Goal: Information Seeking & Learning: Understand process/instructions

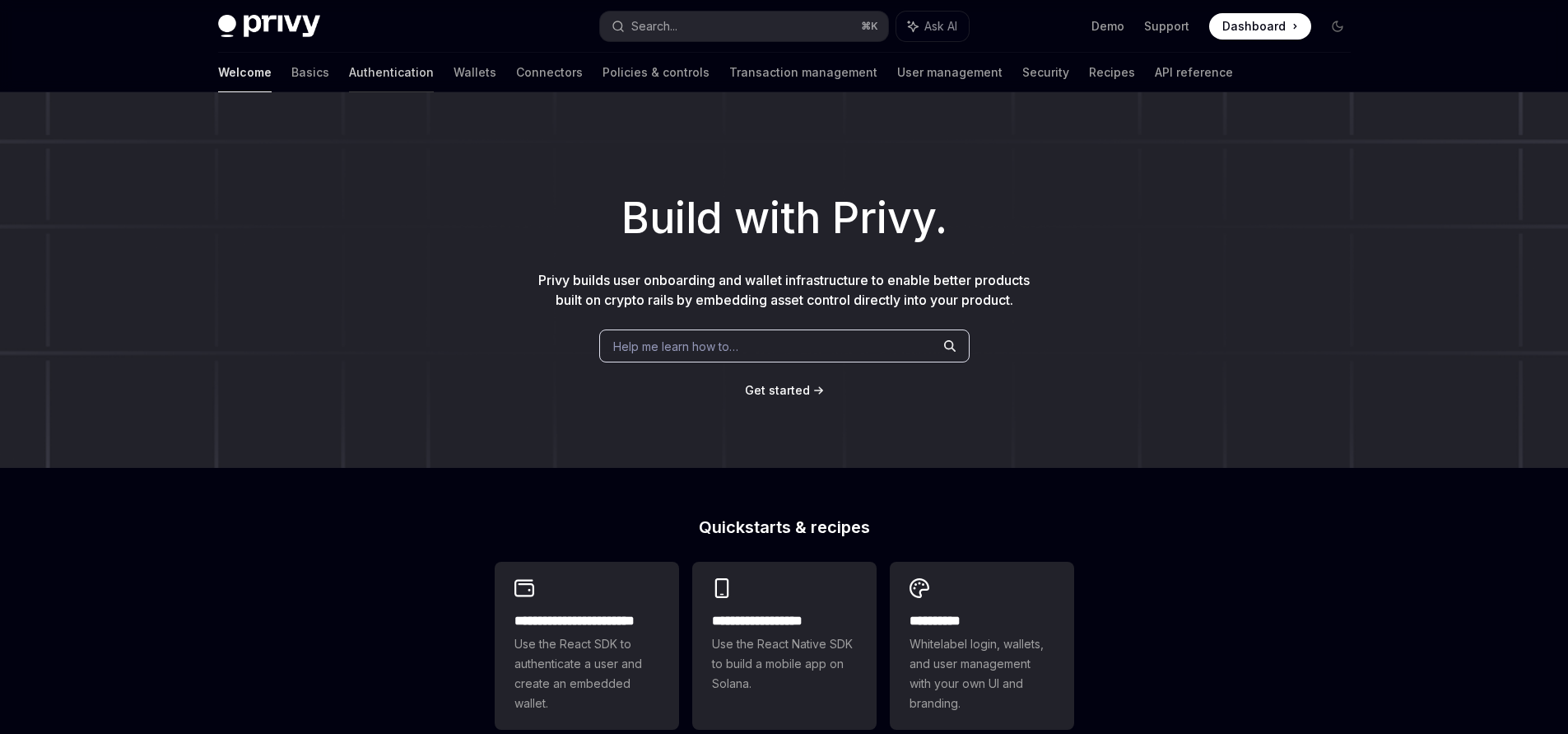
click at [349, 77] on link "Authentication" at bounding box center [392, 72] width 85 height 40
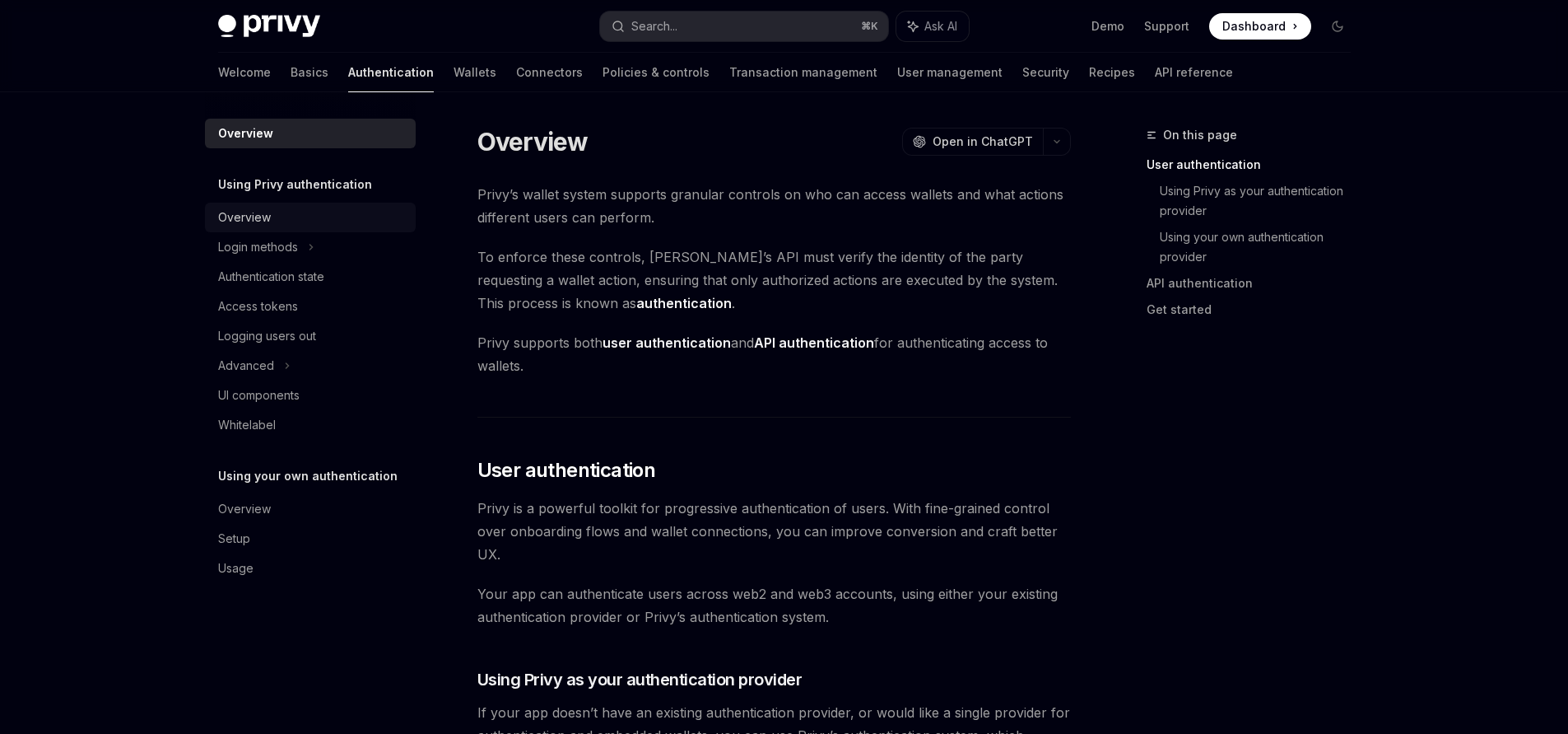
click at [242, 216] on div "Overview" at bounding box center [244, 217] width 52 height 20
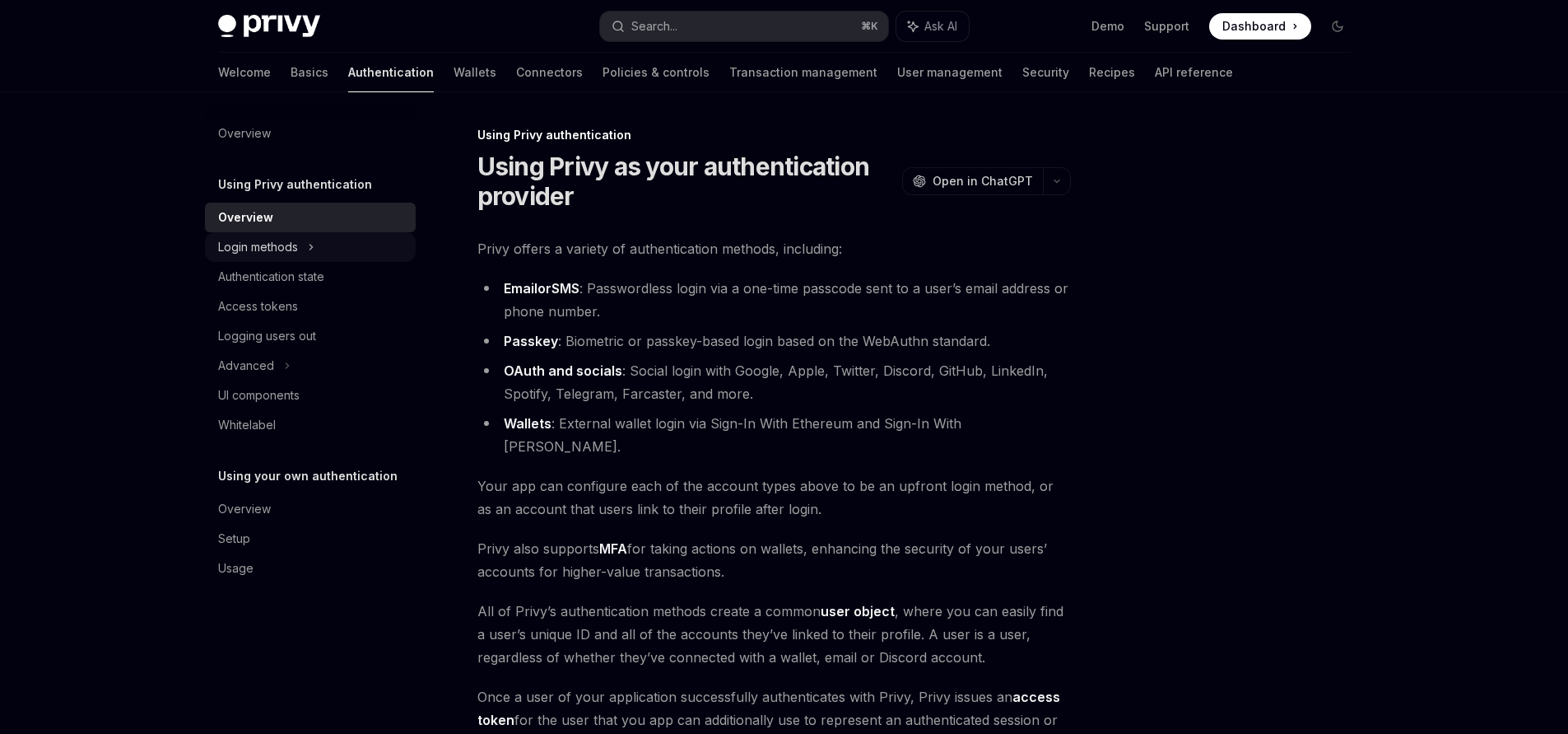
click at [249, 240] on div "Login methods" at bounding box center [258, 247] width 80 height 20
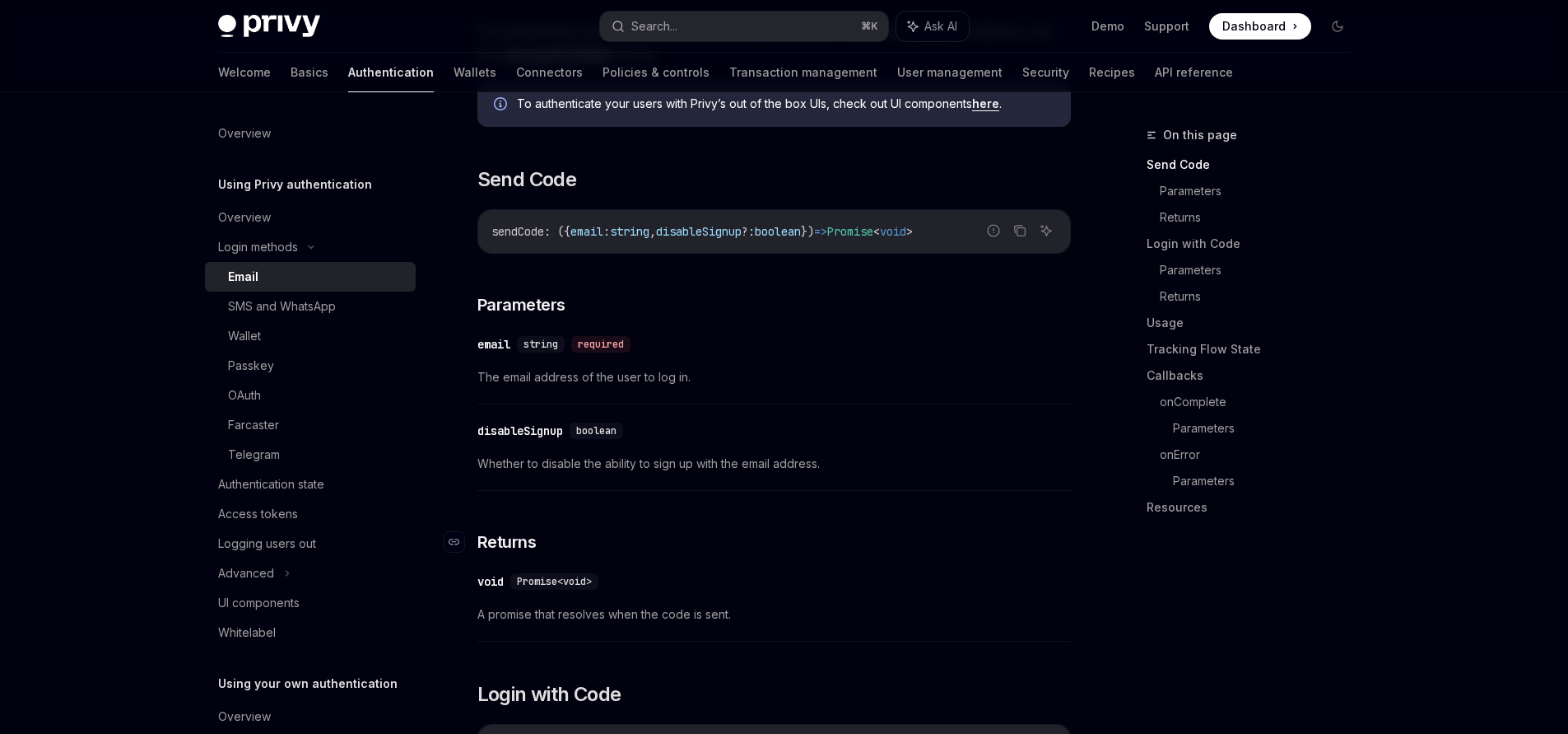
scroll to position [200, 0]
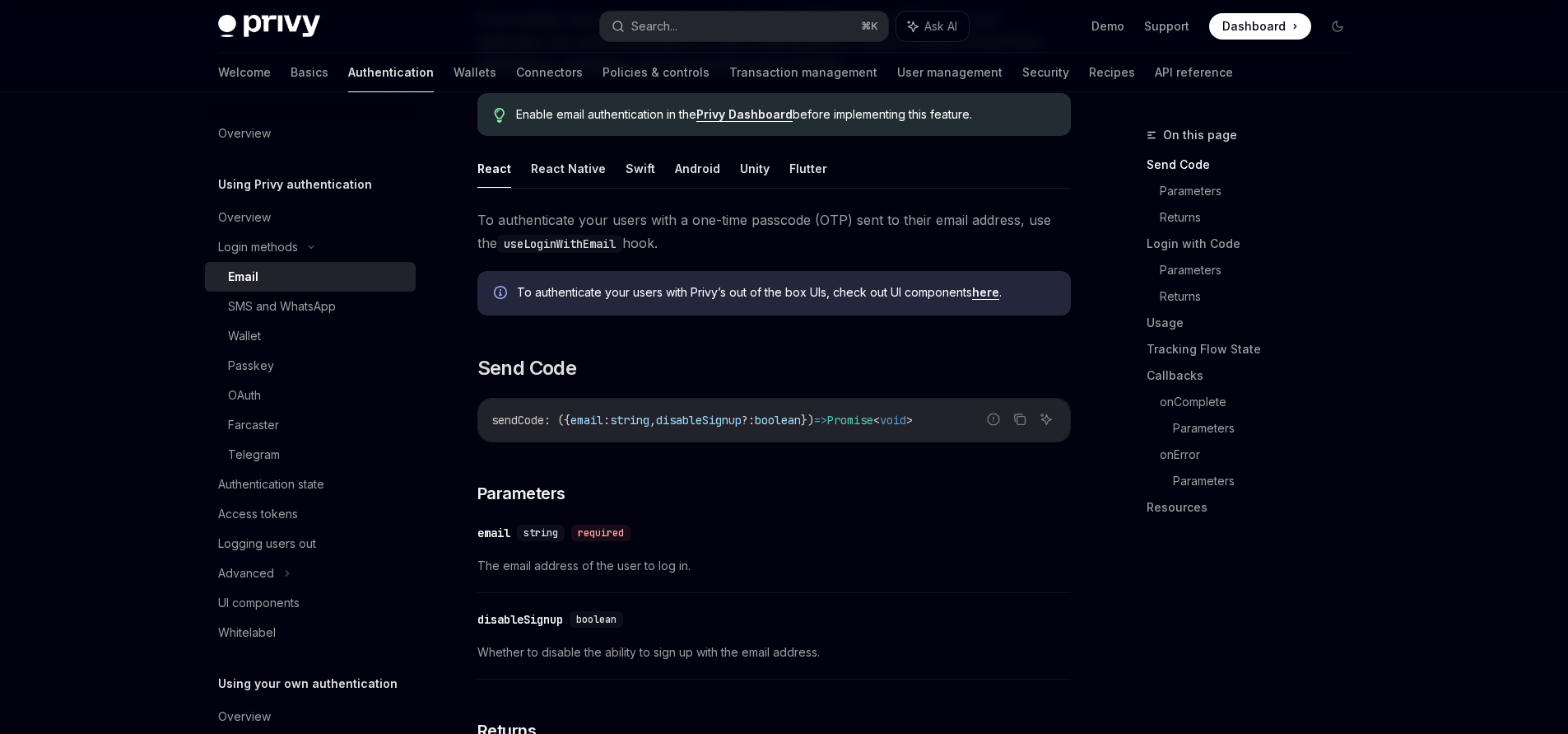
click at [287, 290] on link "Email" at bounding box center [310, 276] width 211 height 30
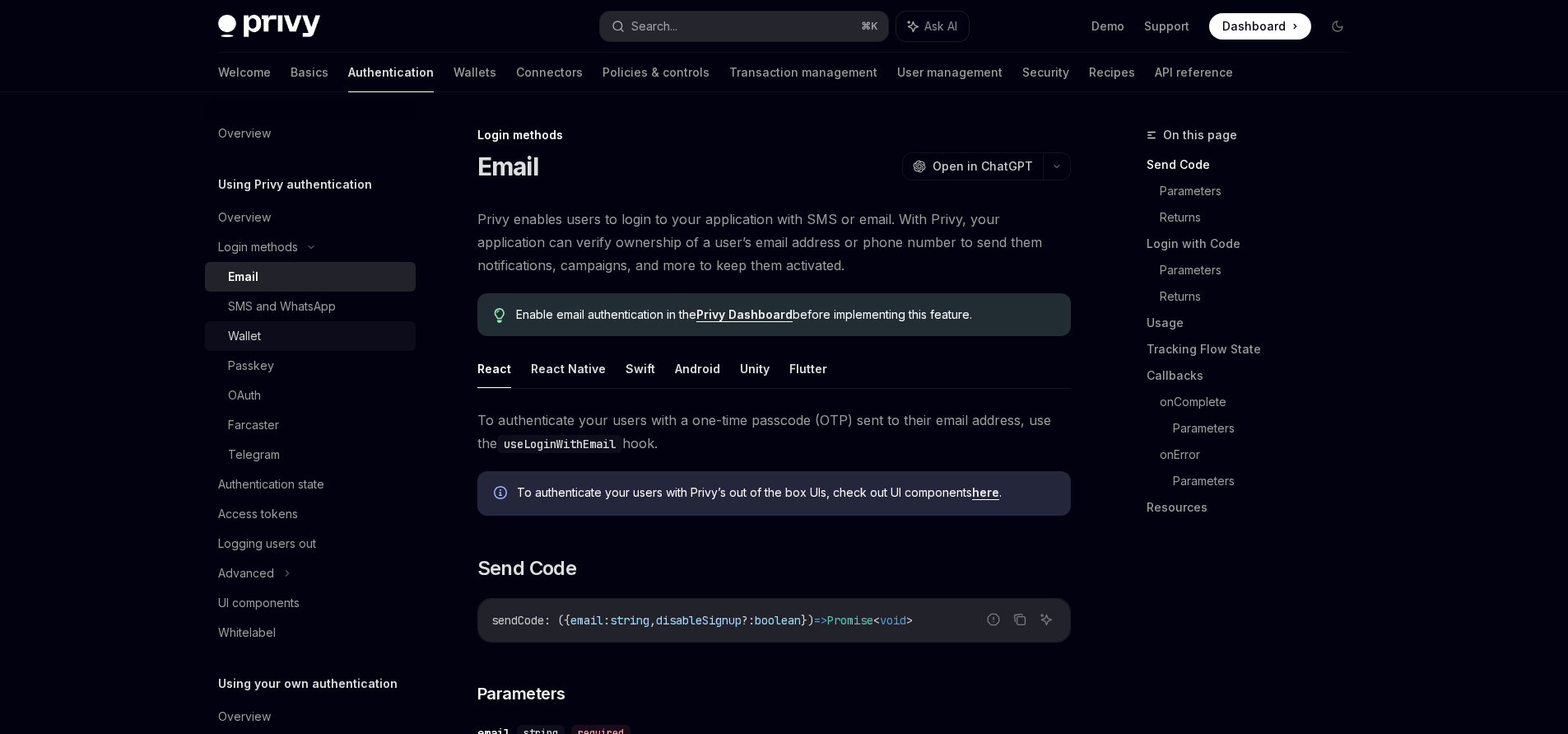
click at [253, 323] on link "Wallet" at bounding box center [310, 336] width 211 height 30
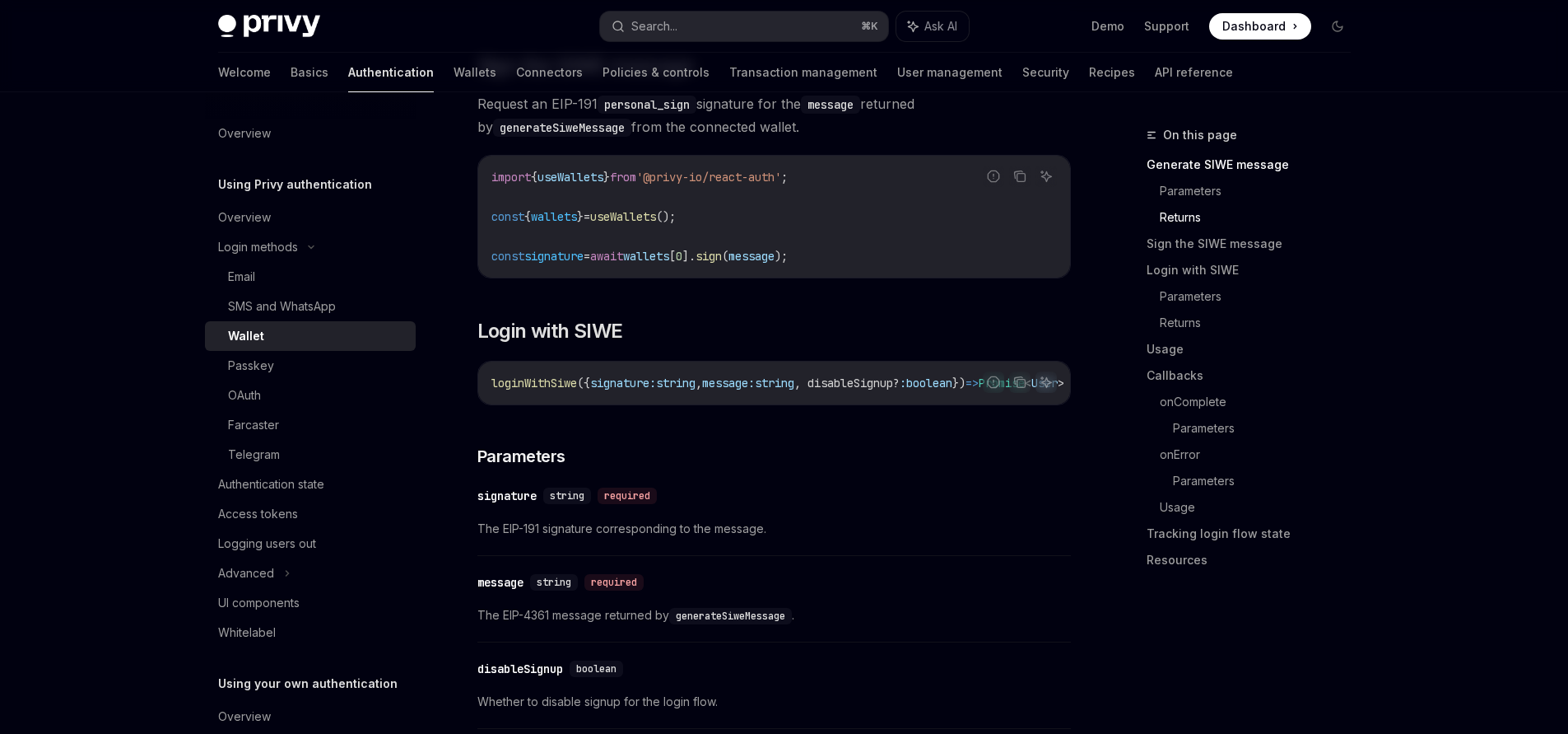
scroll to position [982, 0]
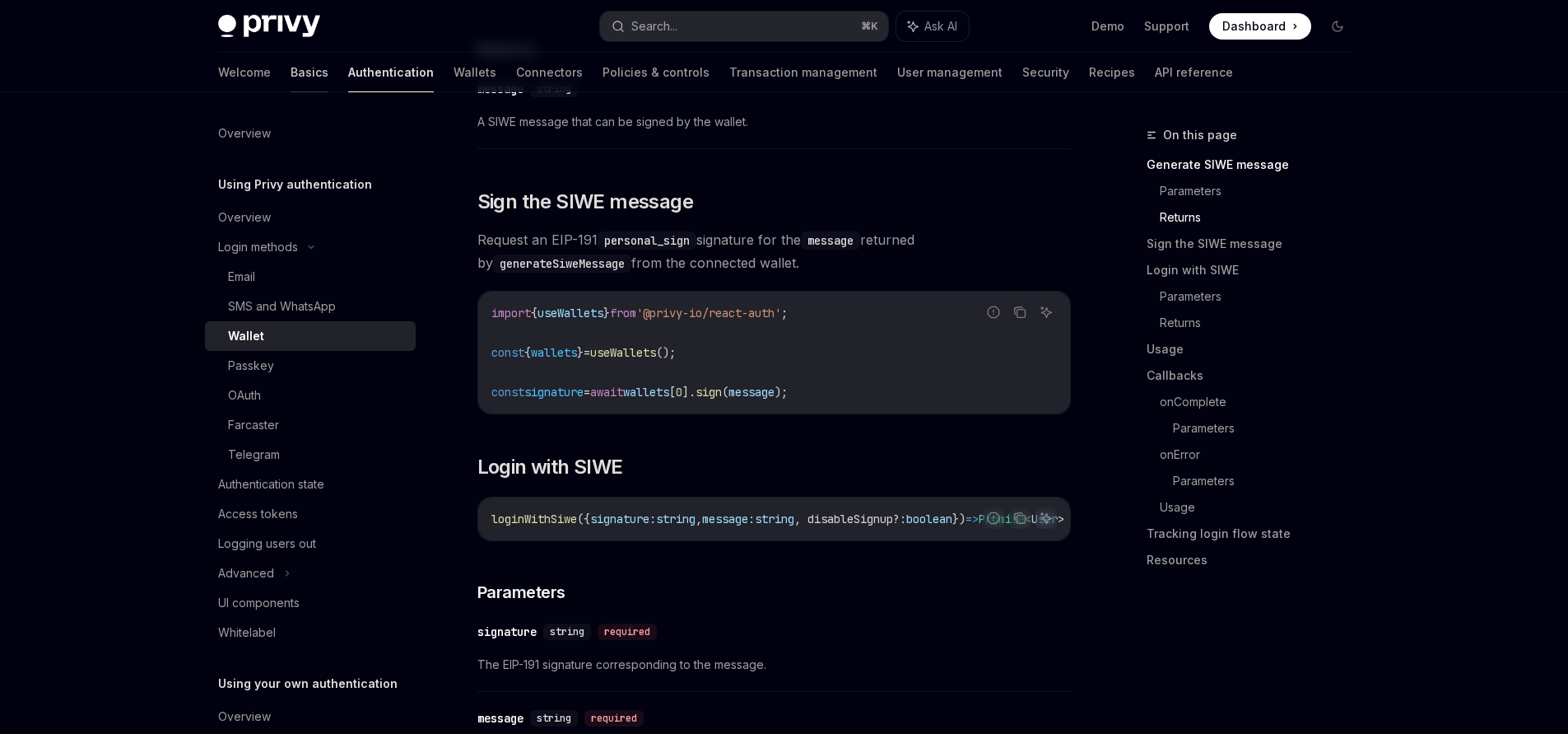
click at [290, 73] on link "Basics" at bounding box center [309, 72] width 38 height 40
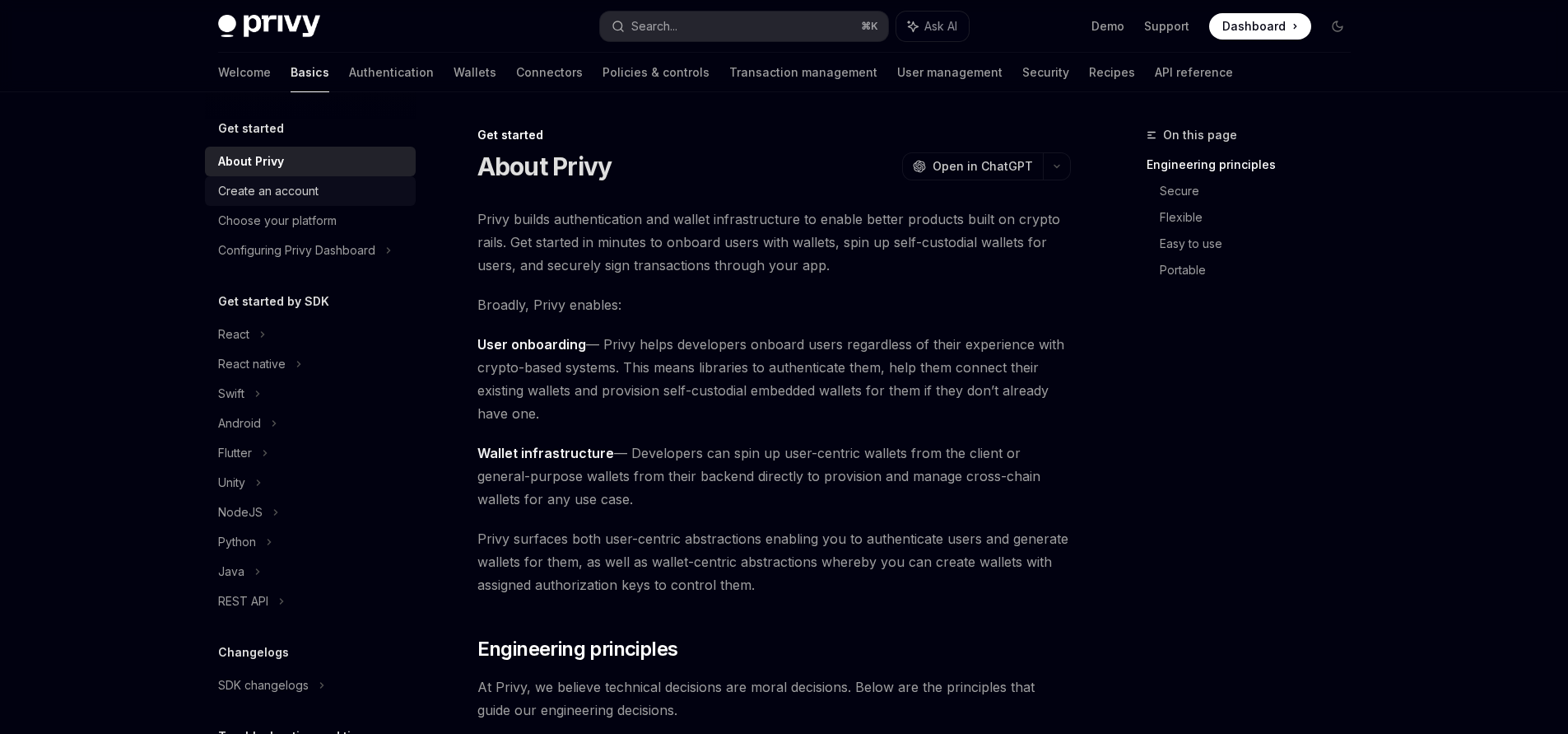
click at [287, 199] on div "Create an account" at bounding box center [268, 191] width 100 height 20
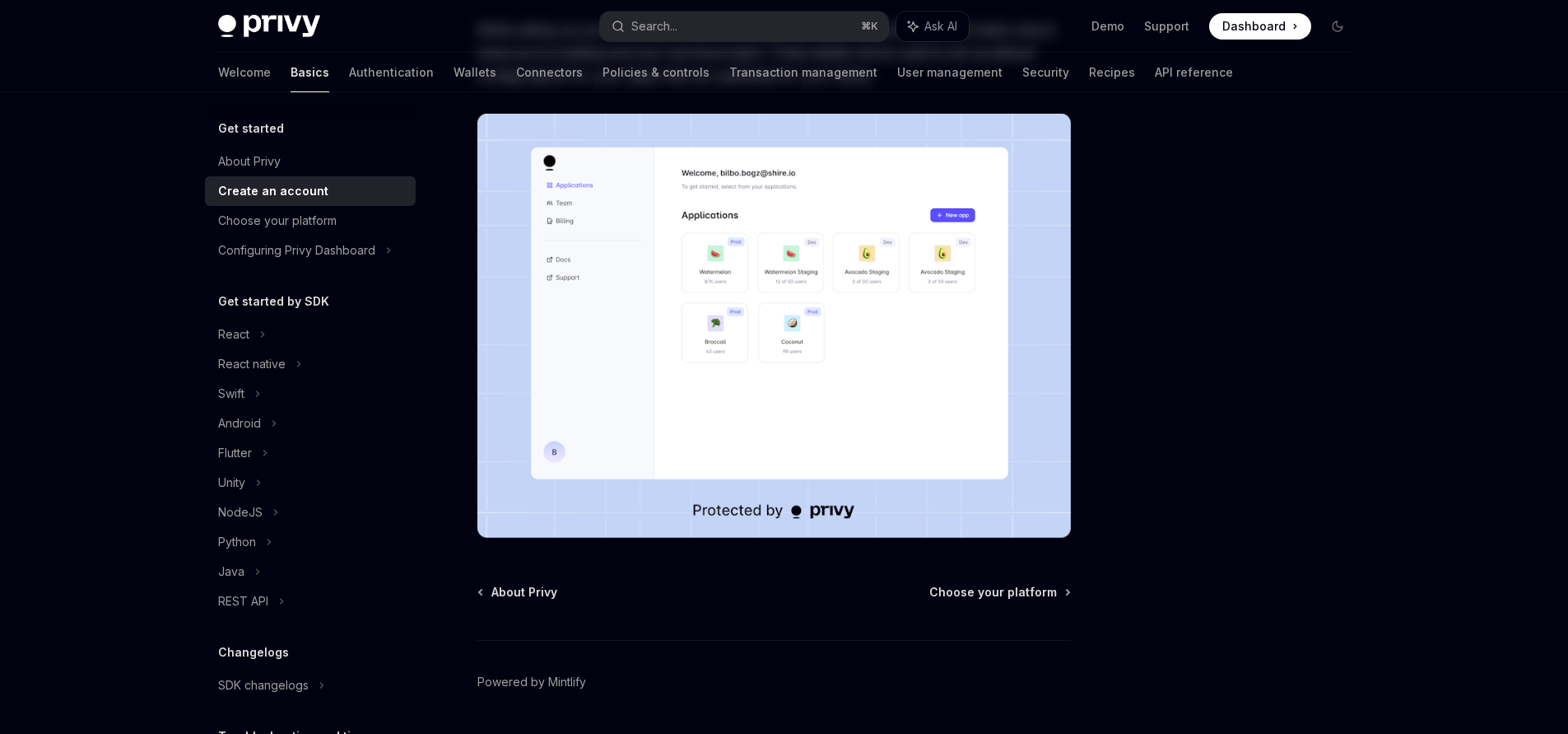
scroll to position [300, 0]
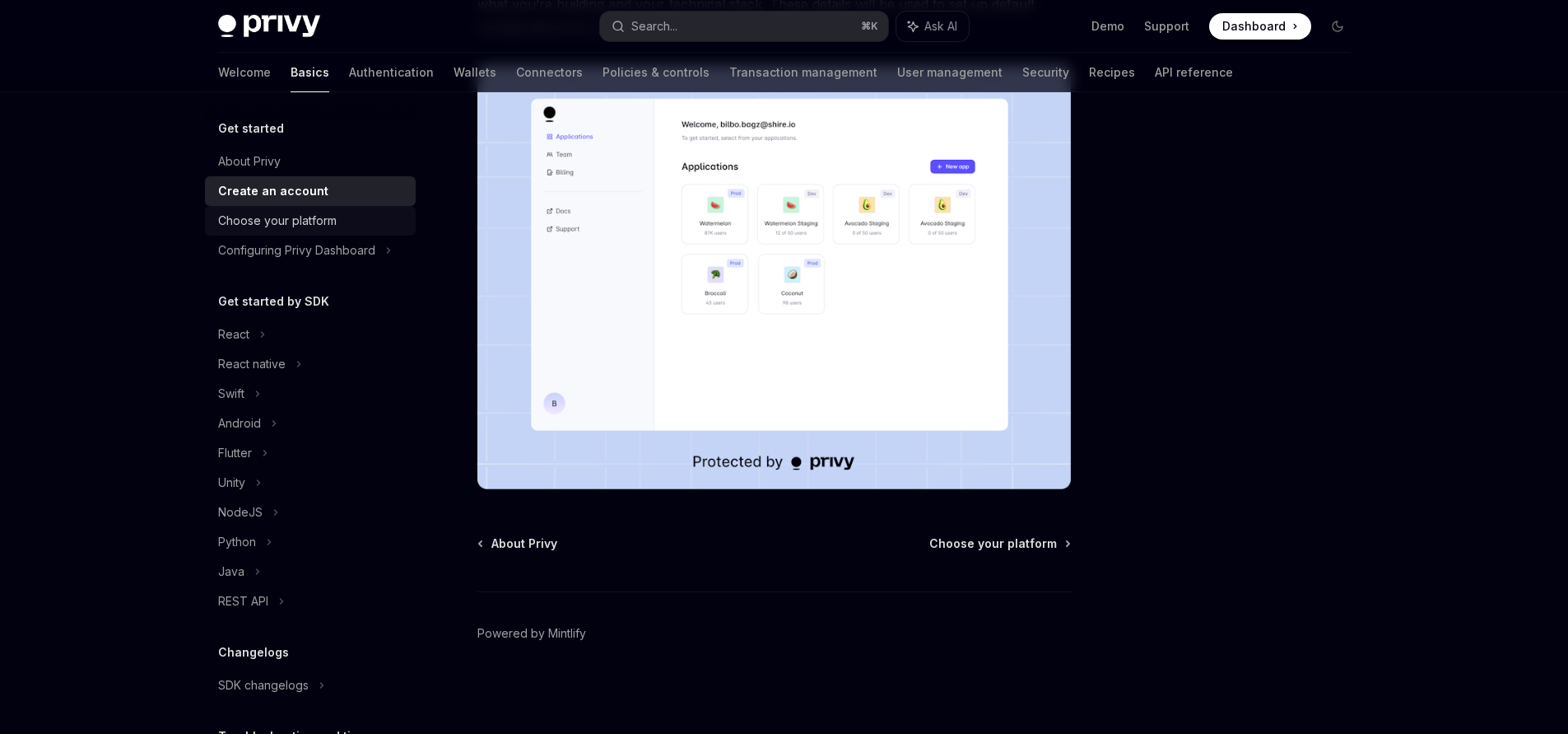
click at [263, 233] on link "Choose your platform" at bounding box center [310, 220] width 211 height 30
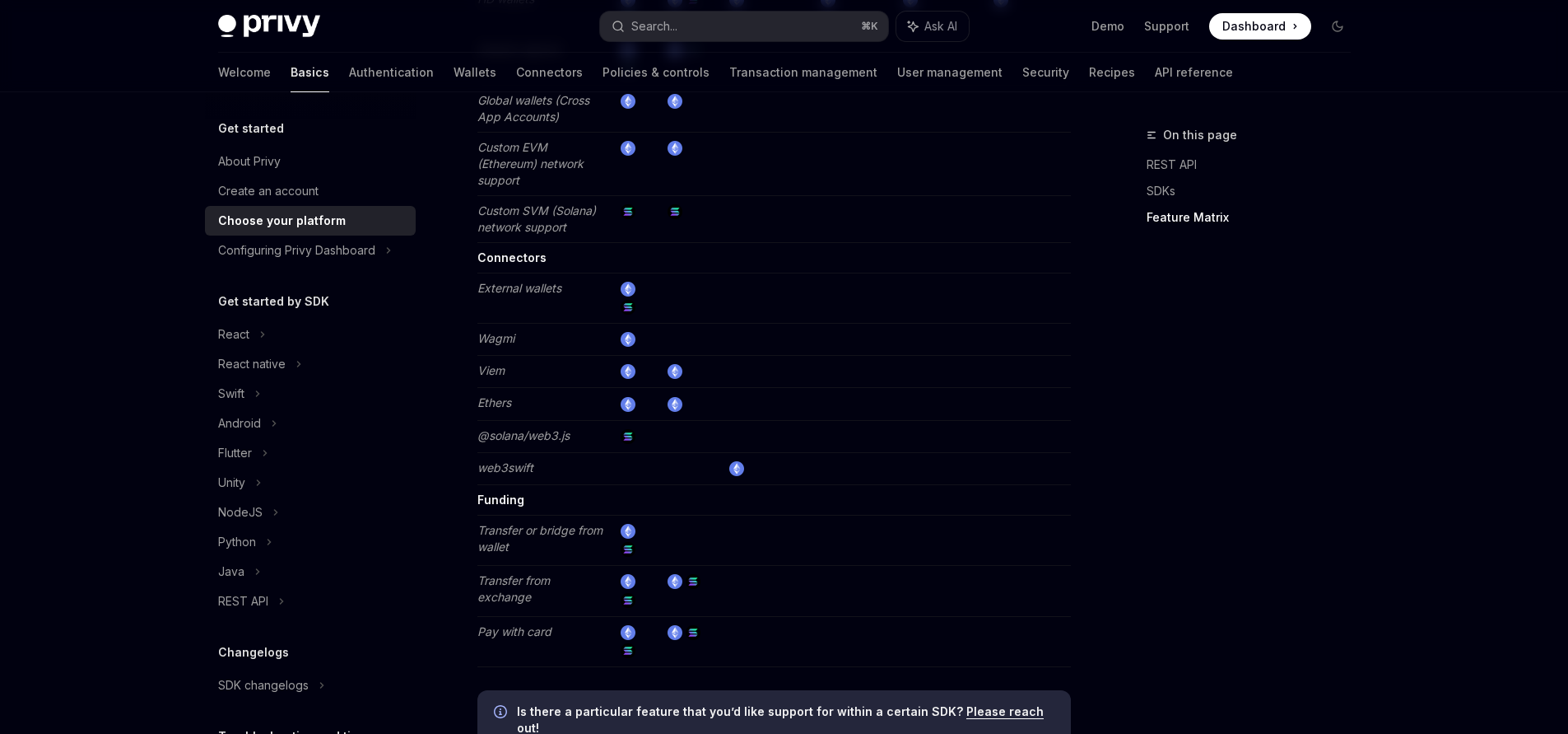
scroll to position [3051, 0]
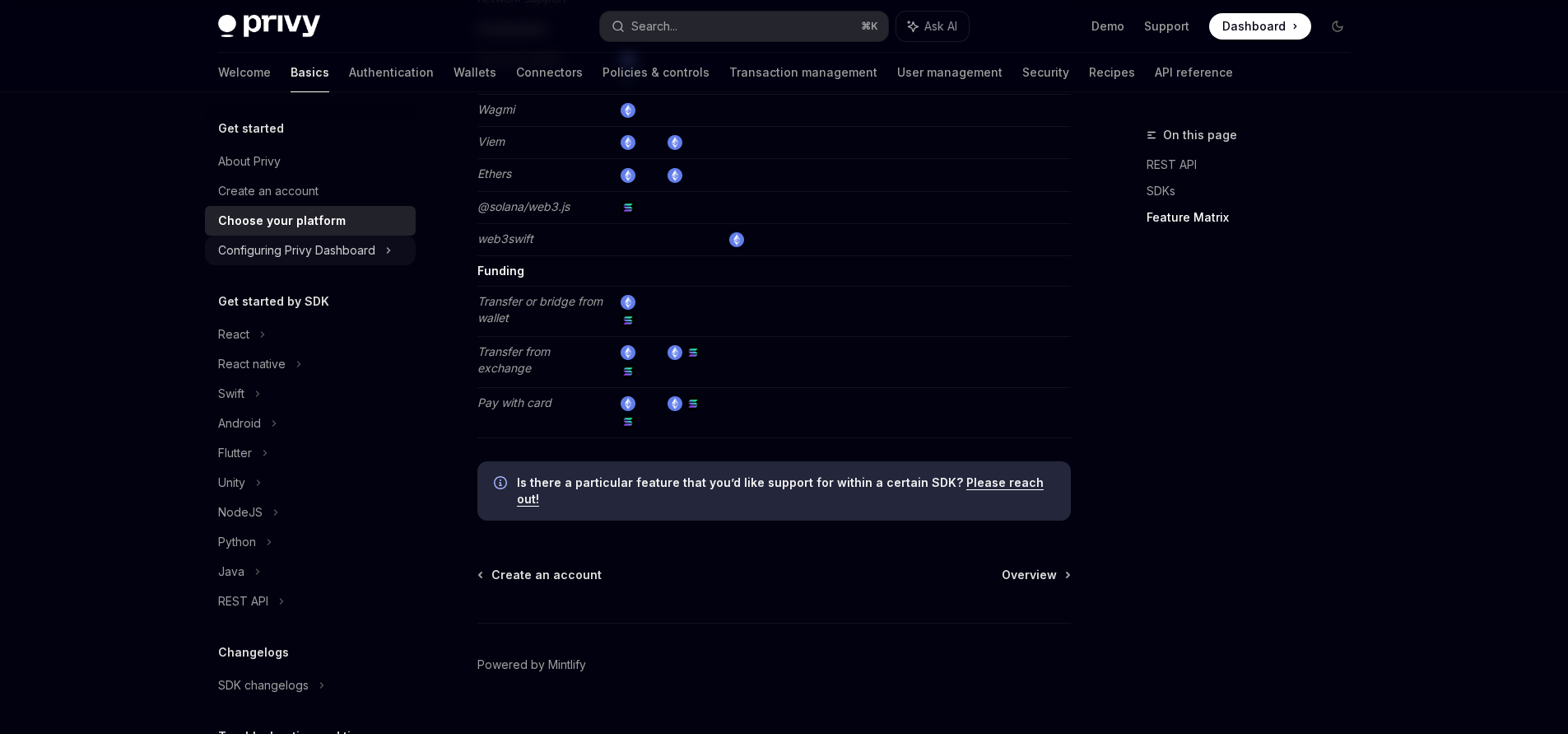
click at [295, 258] on div "Configuring Privy Dashboard" at bounding box center [297, 251] width 157 height 20
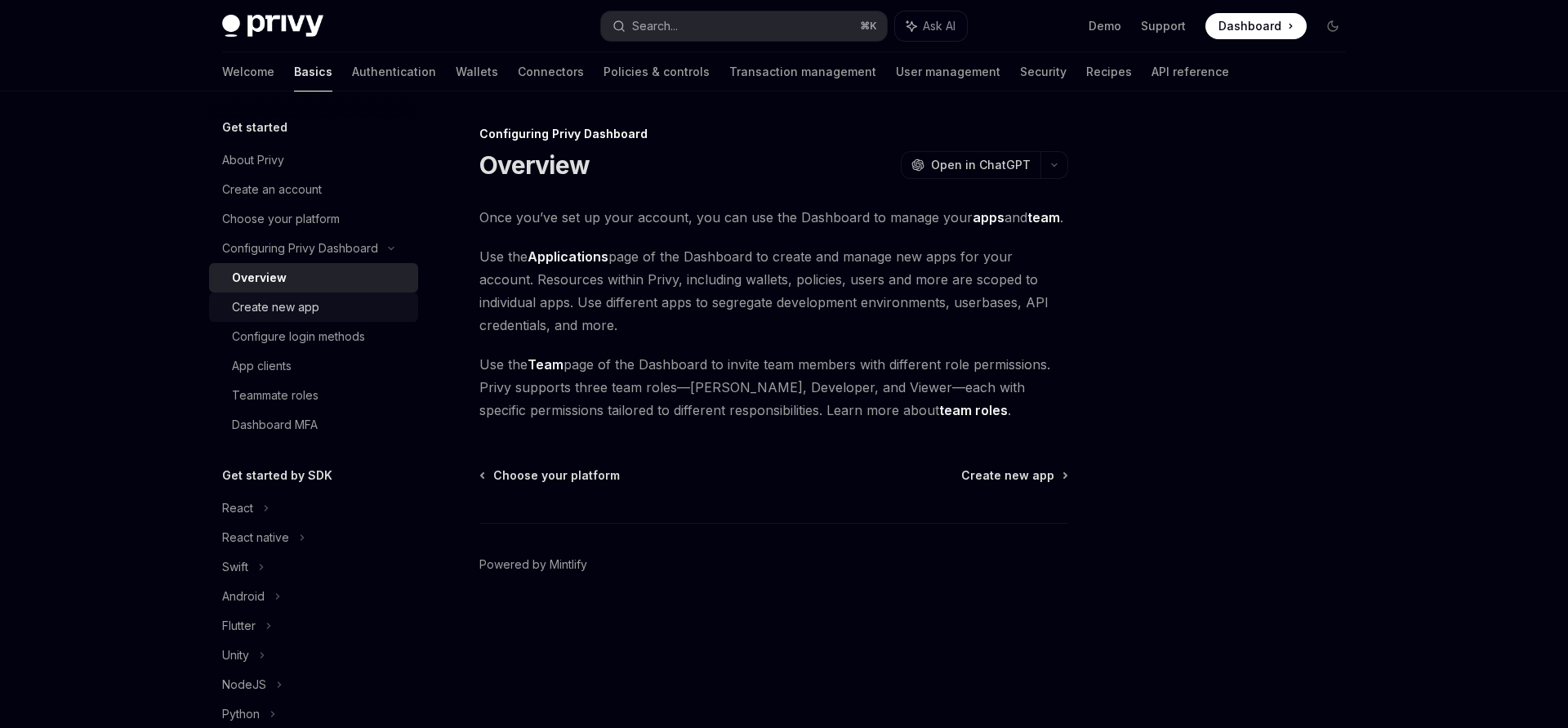
click at [275, 311] on div "Create new app" at bounding box center [275, 307] width 87 height 20
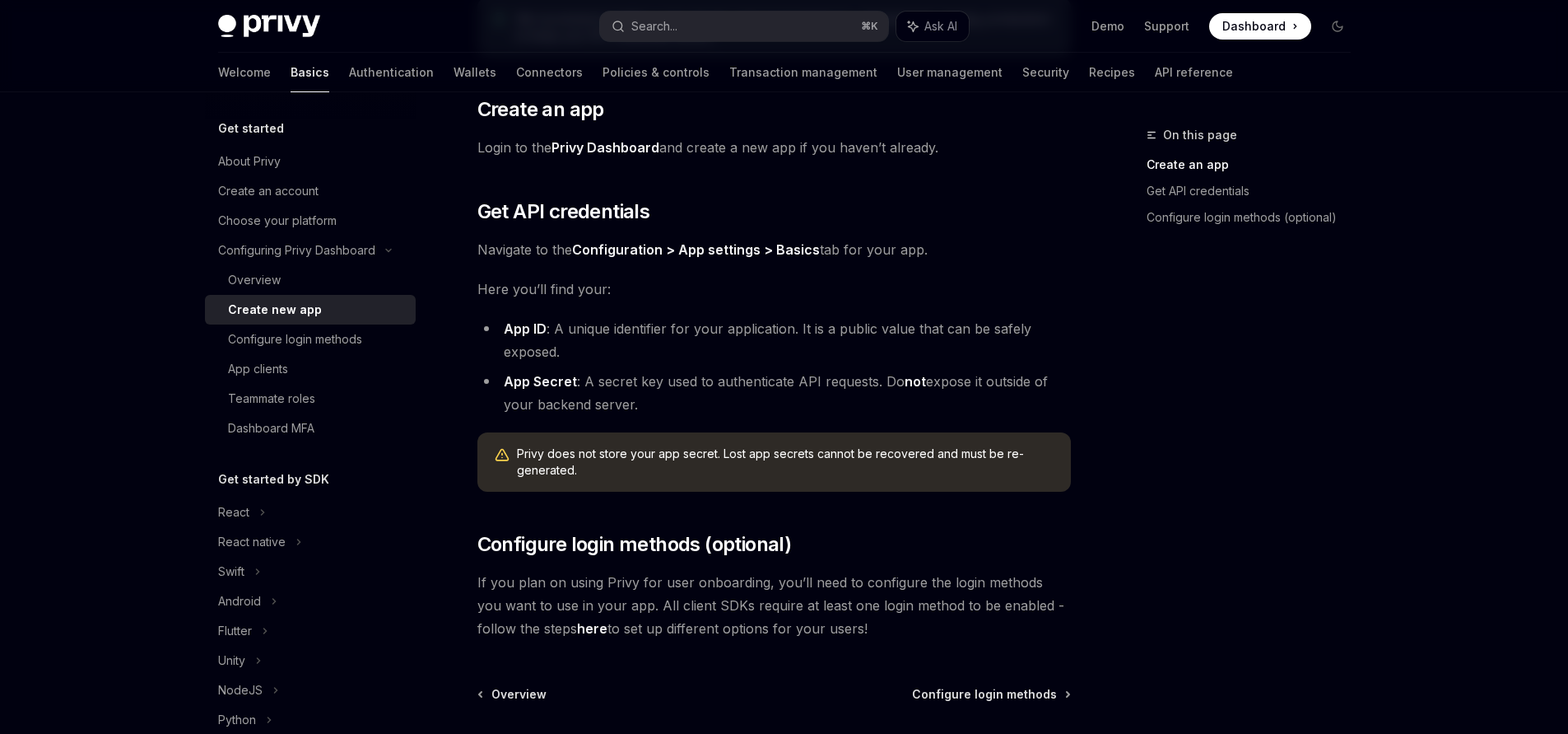
scroll to position [424, 0]
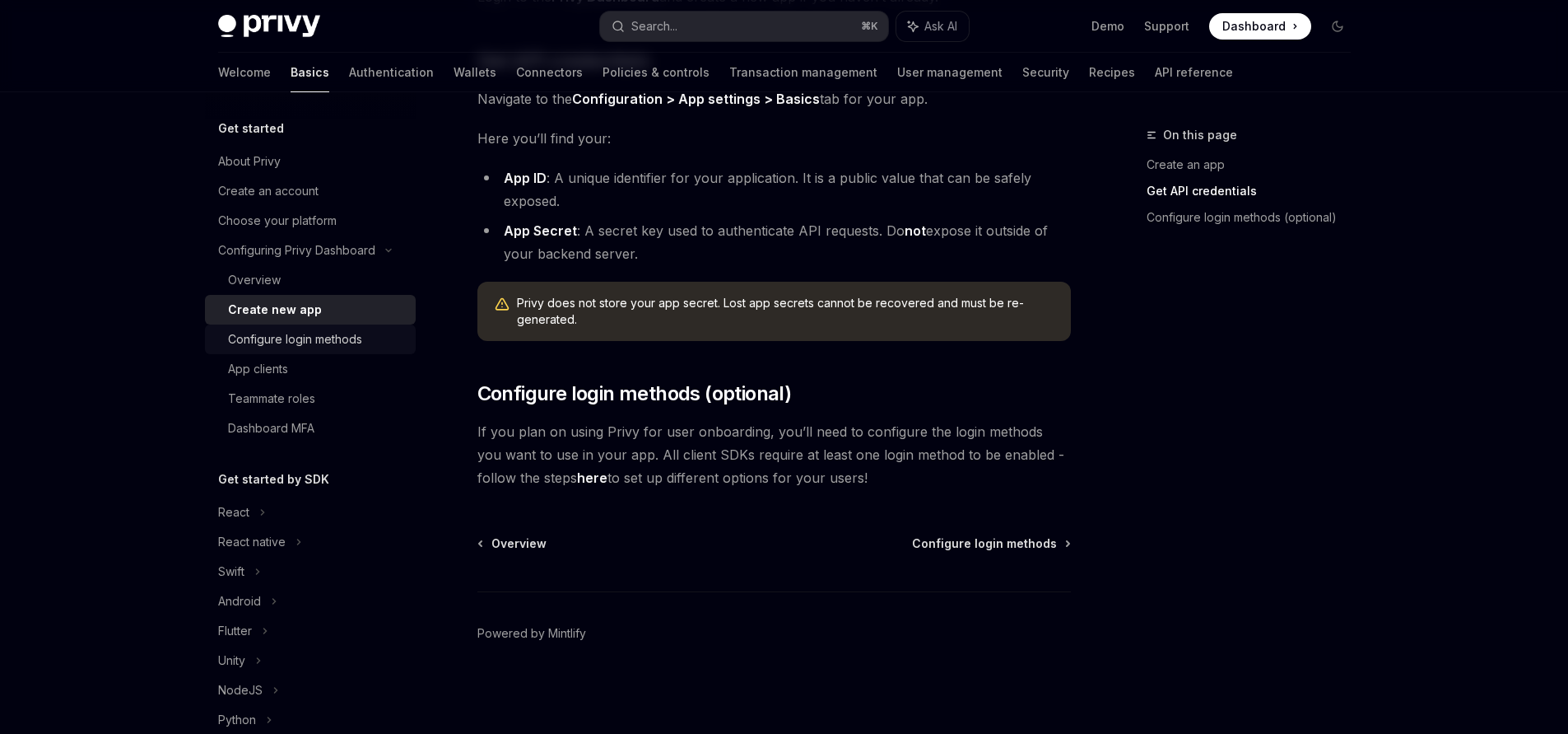
click at [321, 349] on link "Configure login methods" at bounding box center [310, 338] width 211 height 30
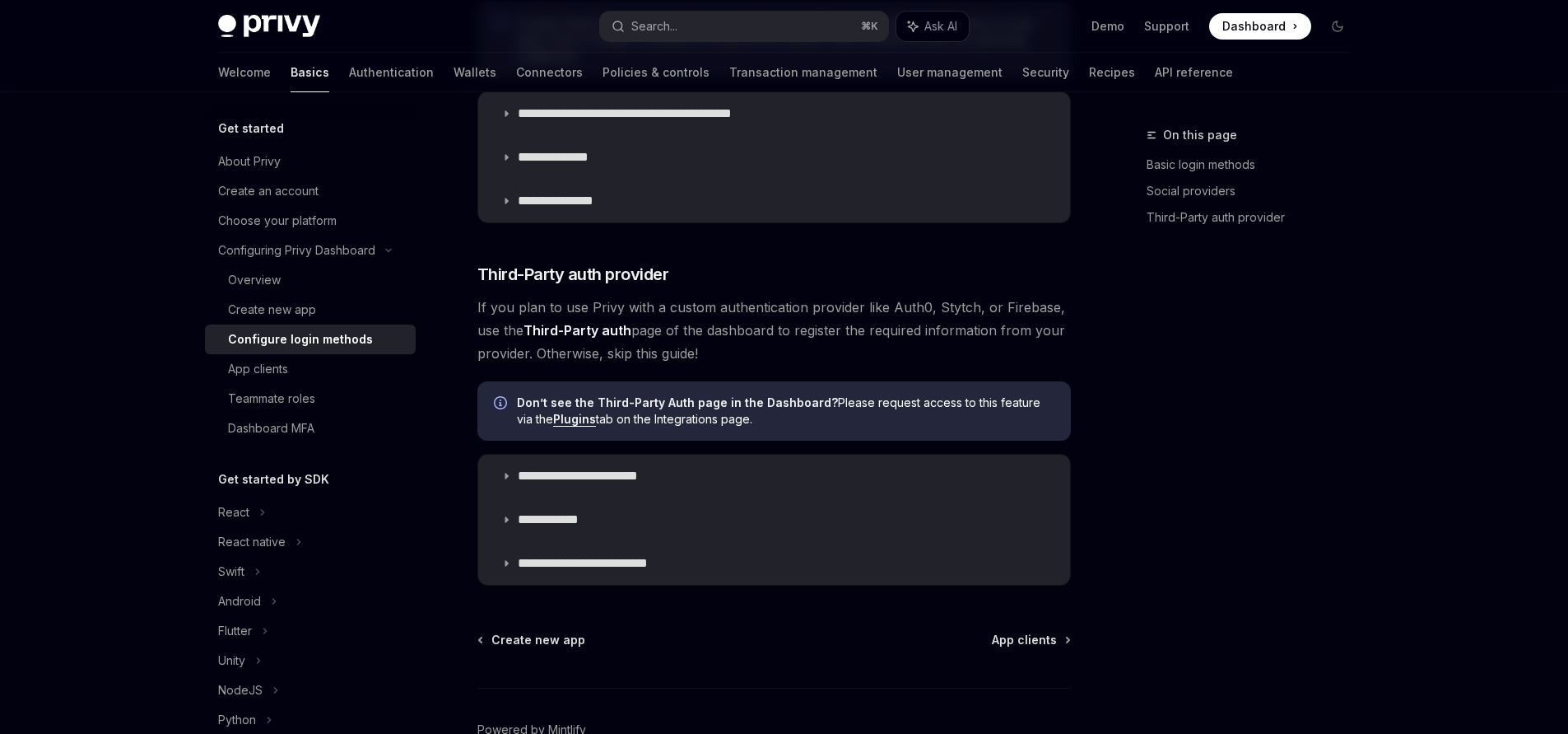
scroll to position [842, 0]
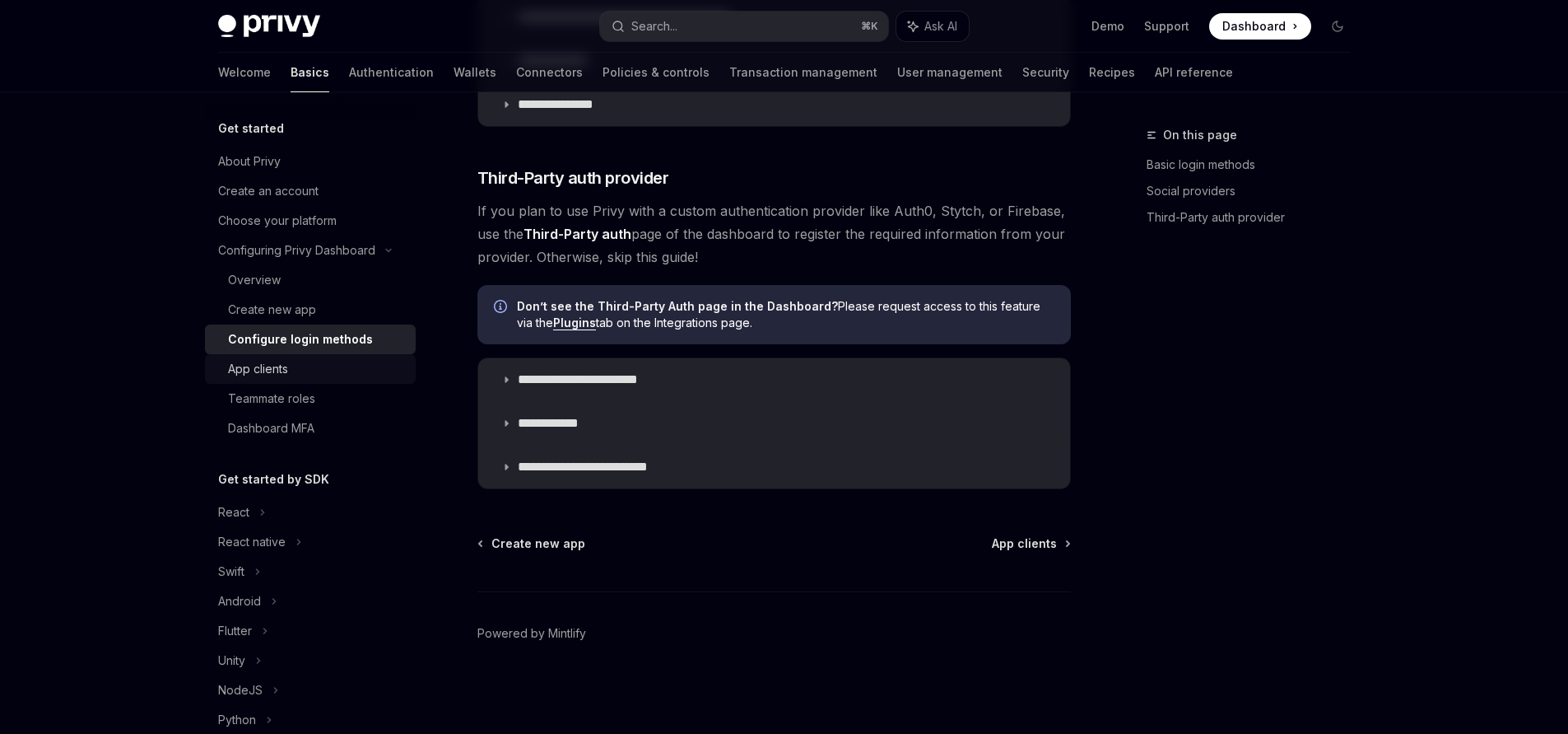
click at [291, 381] on link "App clients" at bounding box center [310, 368] width 211 height 30
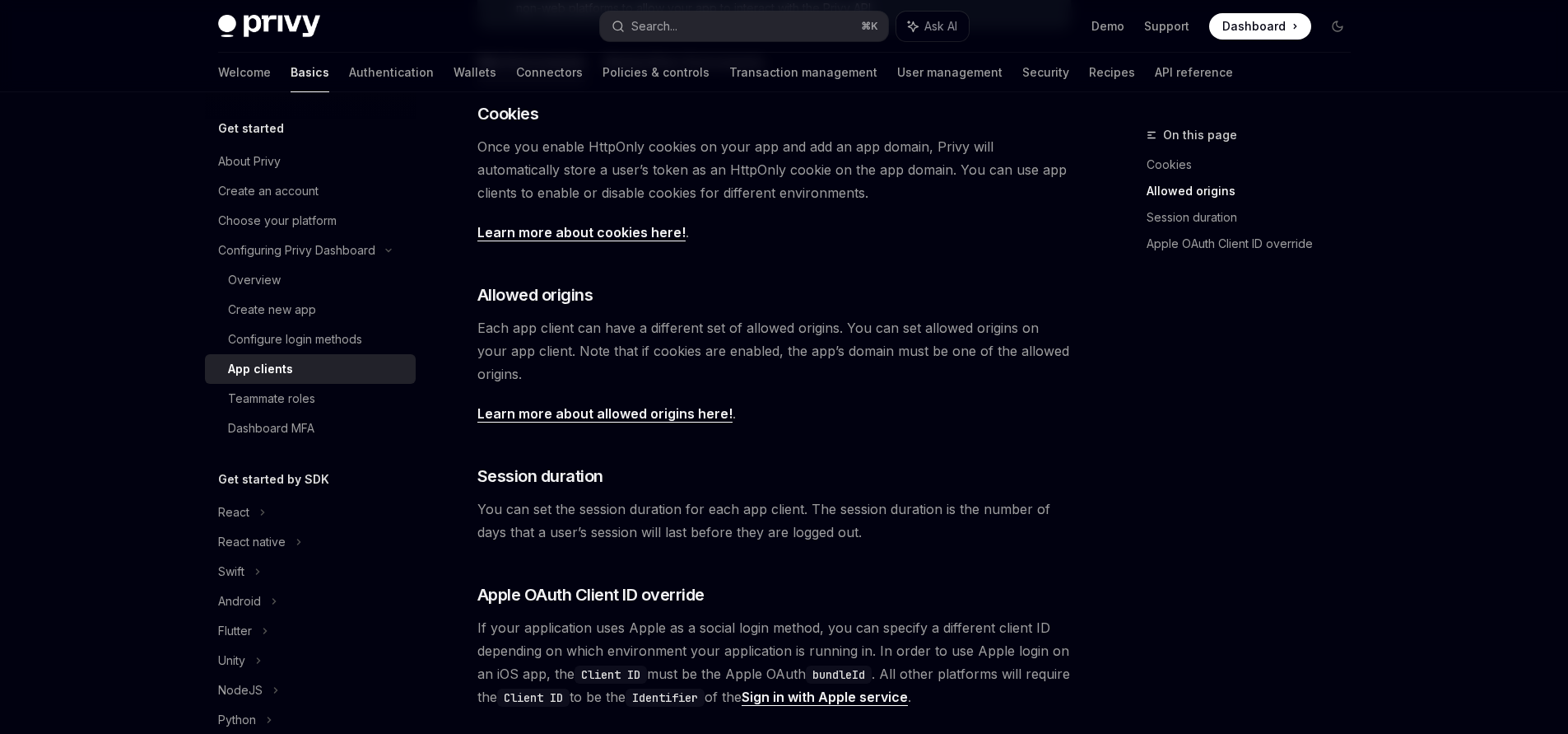
scroll to position [541, 0]
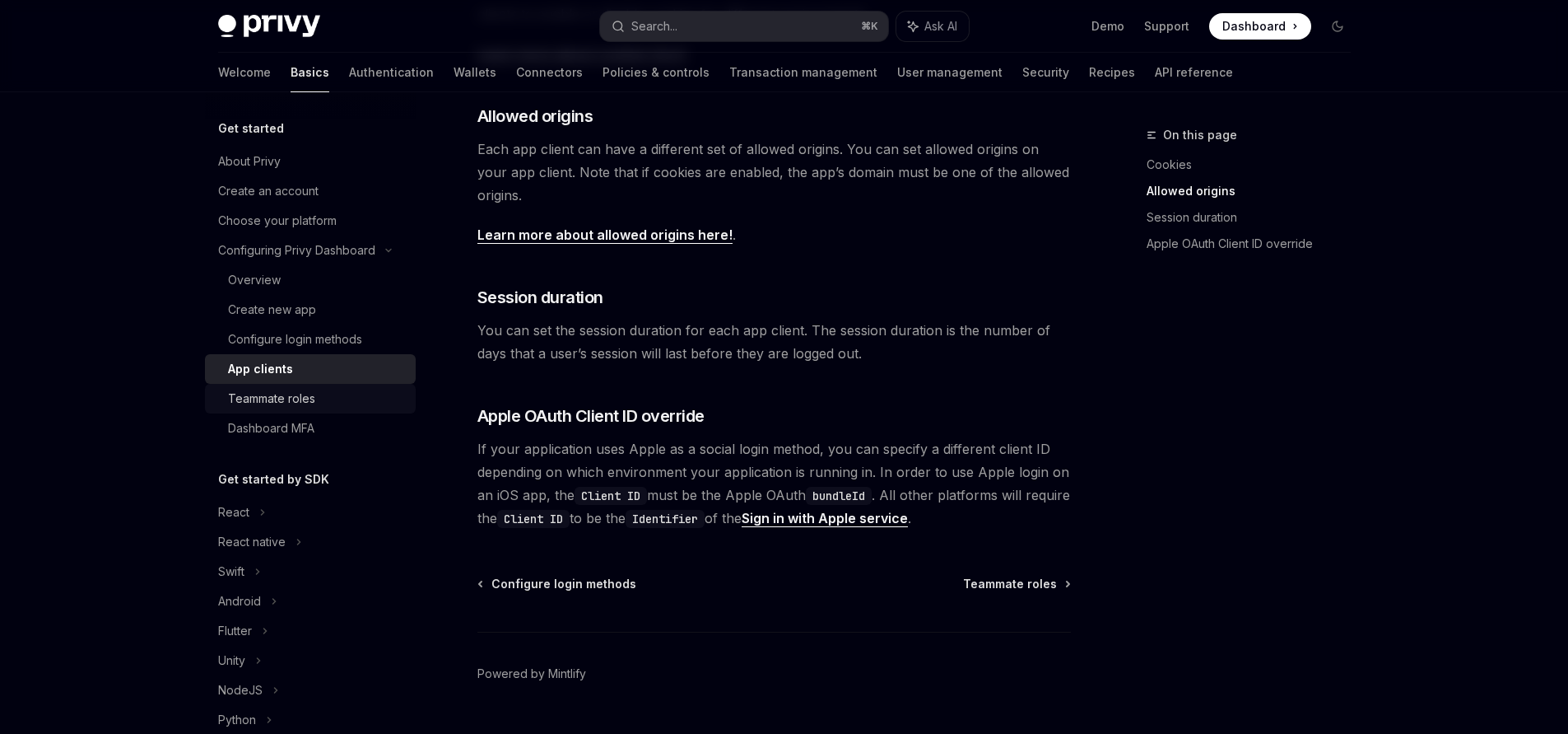
click at [315, 390] on div "Teammate roles" at bounding box center [317, 398] width 177 height 20
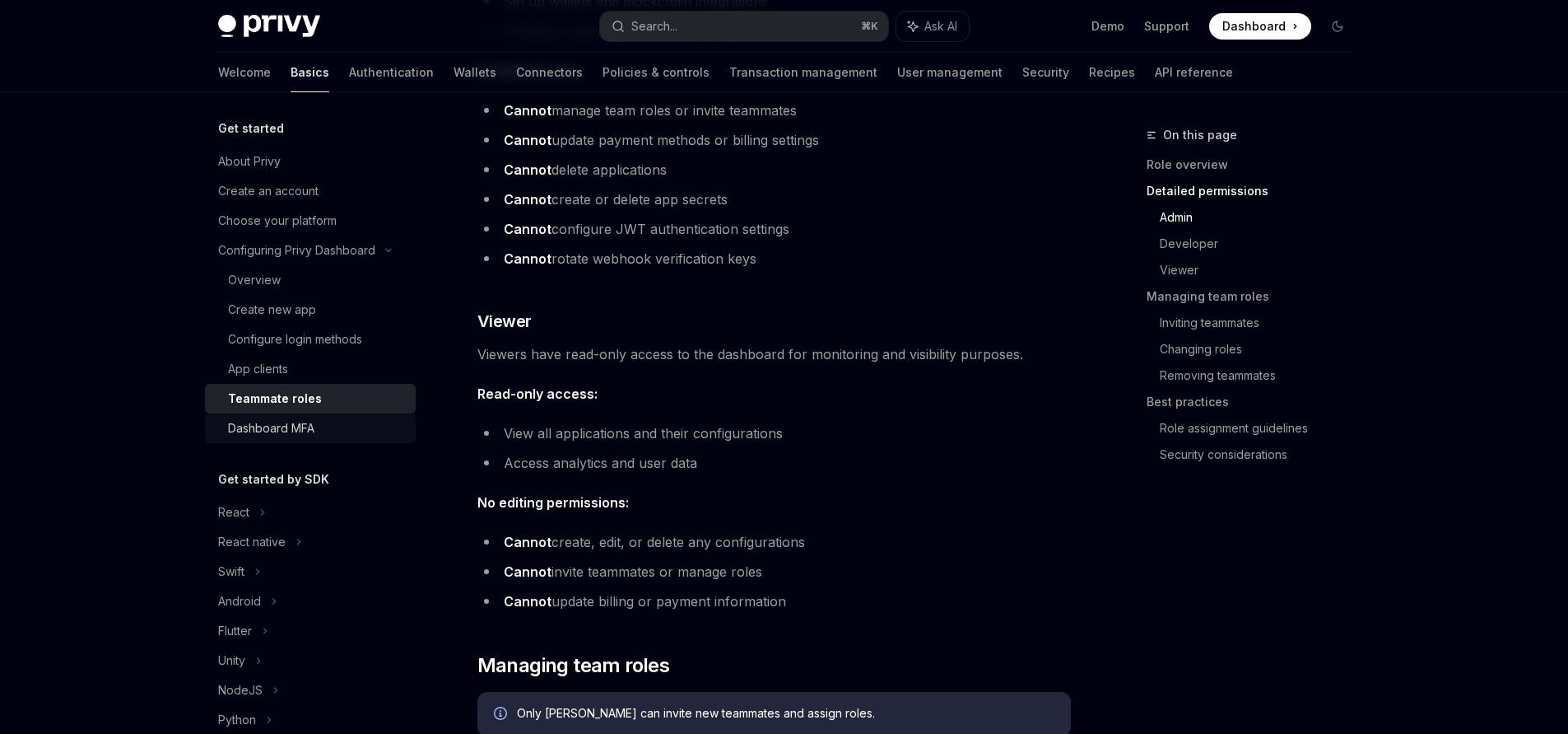
scroll to position [1884, 0]
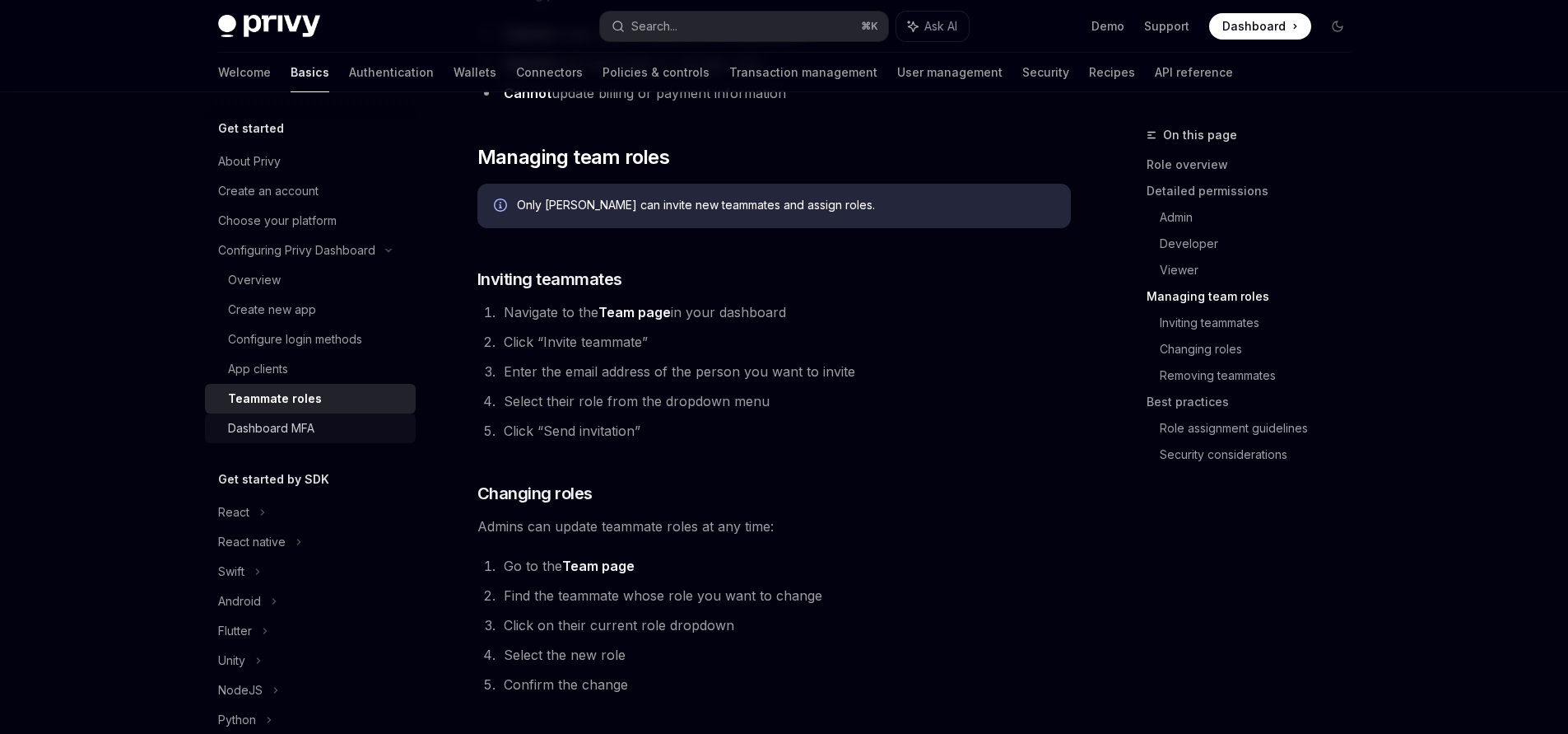
click at [269, 424] on div "Dashboard MFA" at bounding box center [271, 428] width 87 height 20
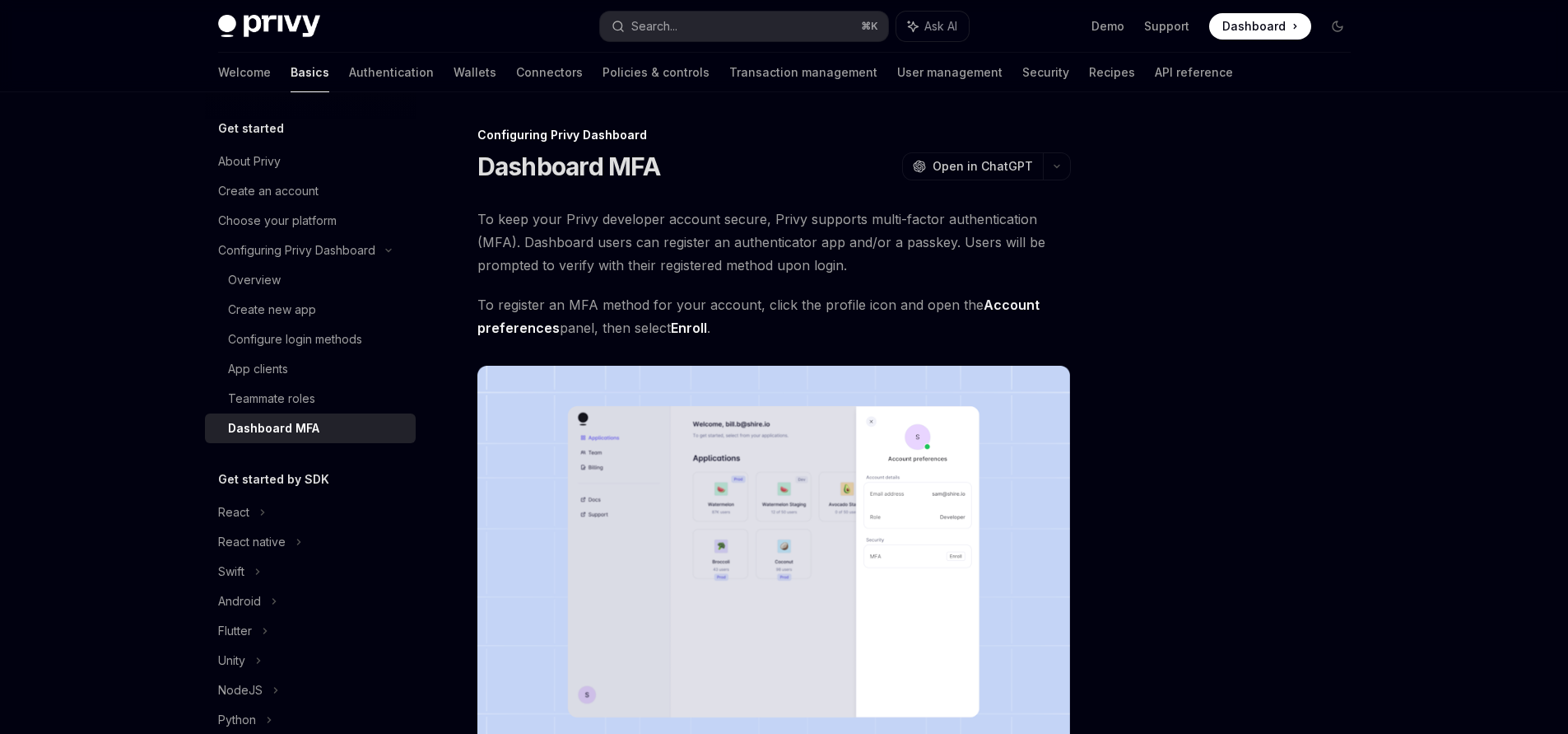
scroll to position [300, 0]
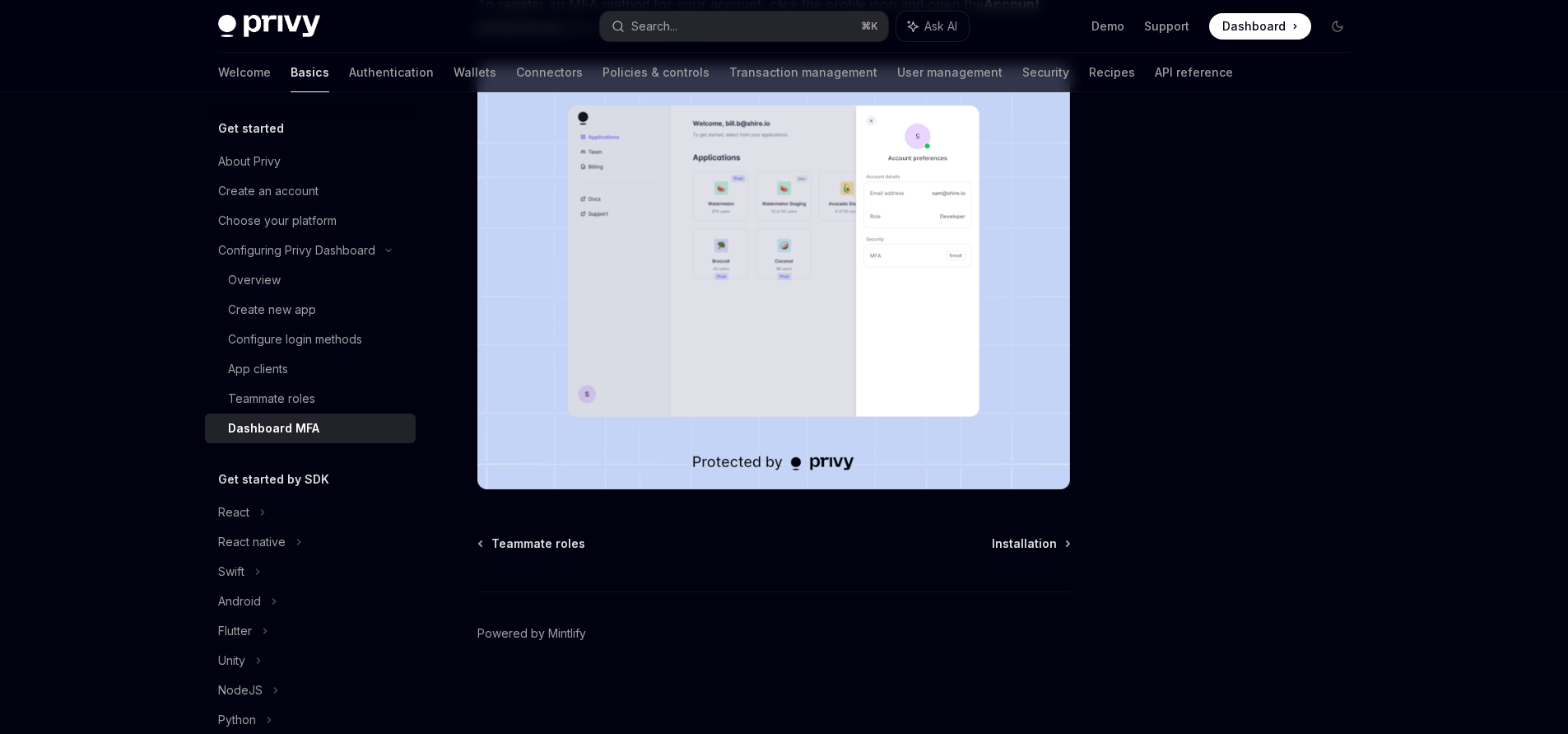
click at [267, 478] on h5 "Get started by SDK" at bounding box center [273, 480] width 111 height 20
click at [253, 515] on div "React" at bounding box center [310, 511] width 211 height 30
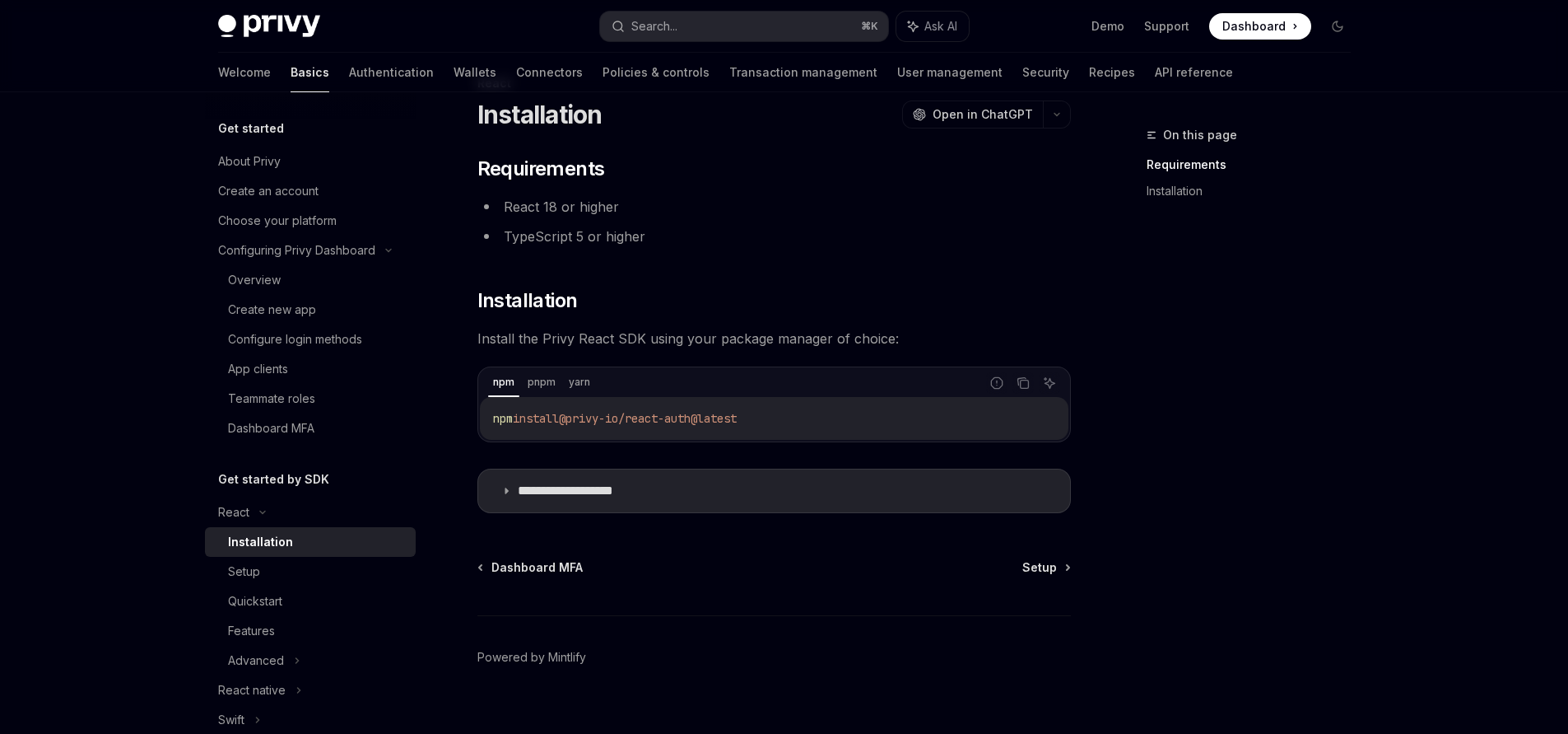
scroll to position [51, 0]
click at [1022, 378] on icon "Copy the contents from the code block" at bounding box center [1022, 384] width 14 height 14
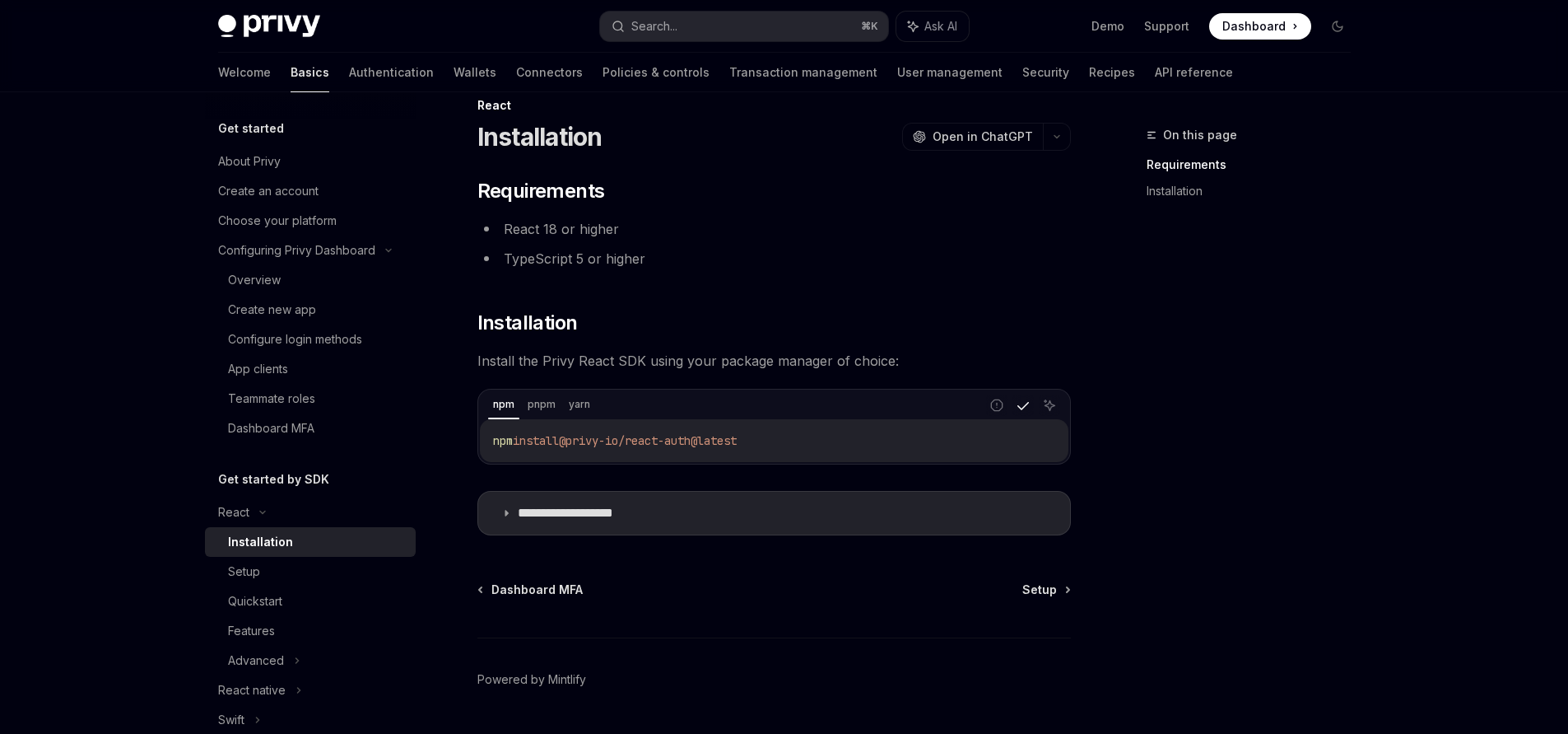
scroll to position [0, 0]
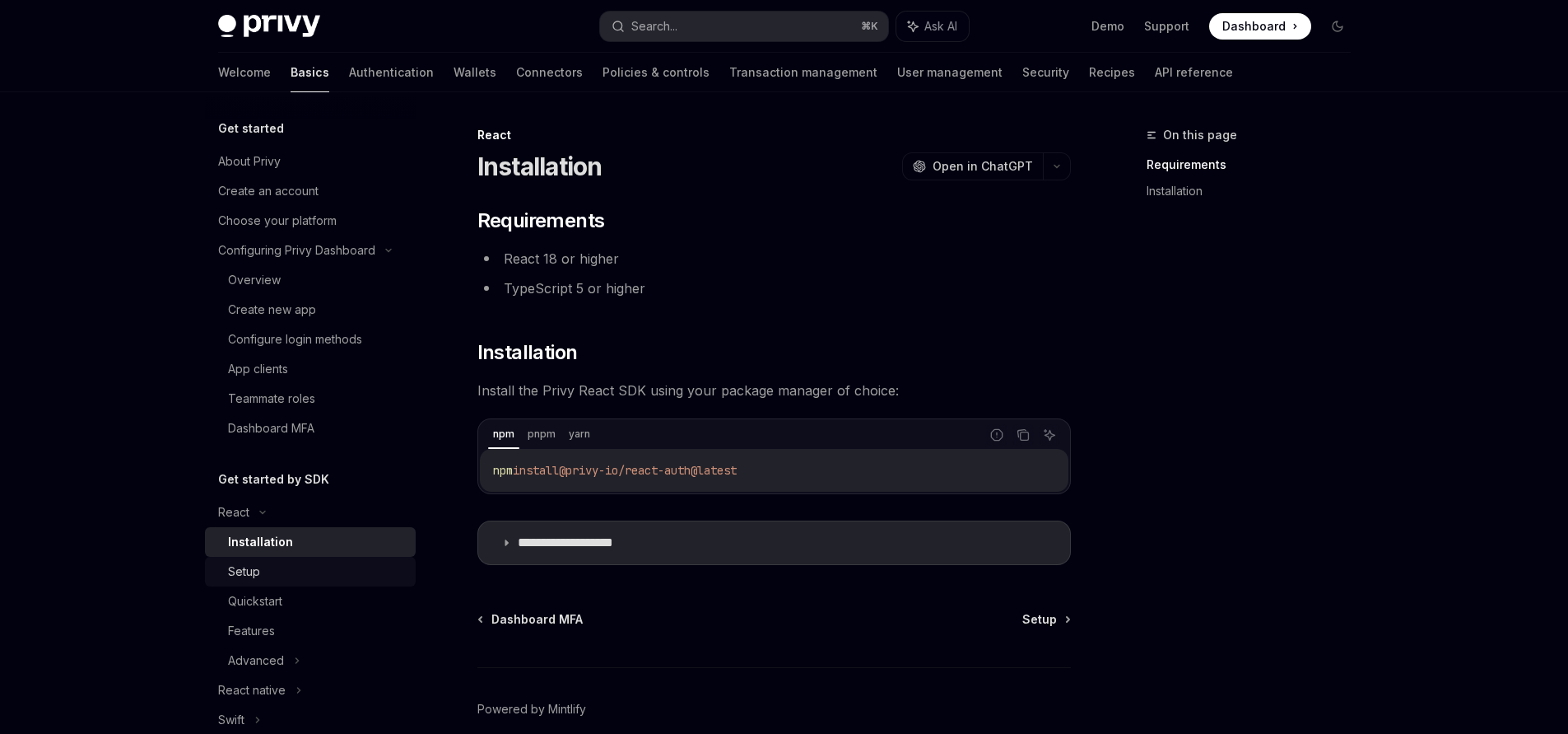
click at [284, 571] on div "Setup" at bounding box center [317, 571] width 177 height 20
type textarea "*"
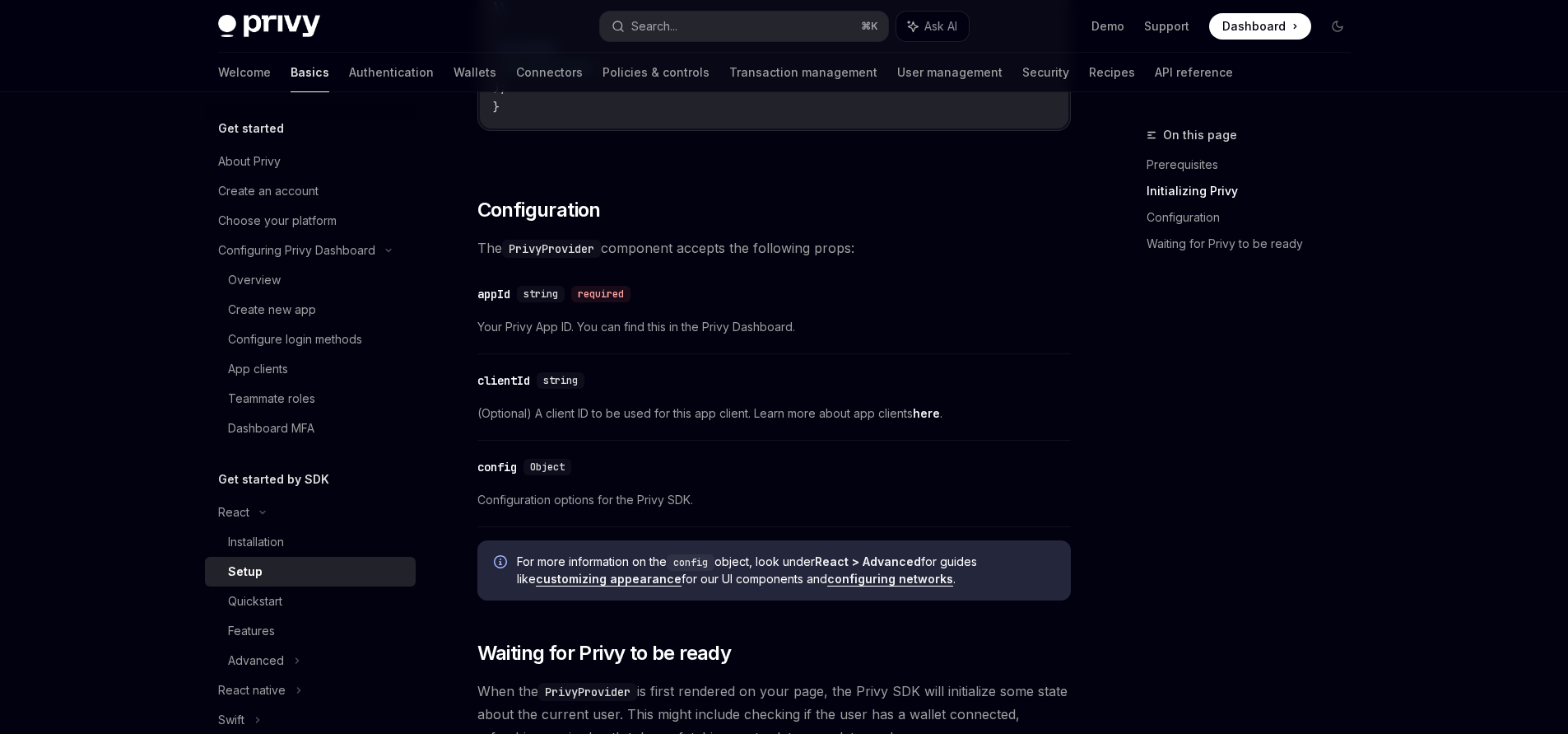
scroll to position [1024, 0]
click at [546, 293] on span "string" at bounding box center [541, 295] width 34 height 14
click at [594, 293] on div "required" at bounding box center [600, 295] width 59 height 16
click at [538, 194] on div "​ Prerequisites Before you begin, make sure you have set up your Privy app and …" at bounding box center [774, 372] width 594 height 2375
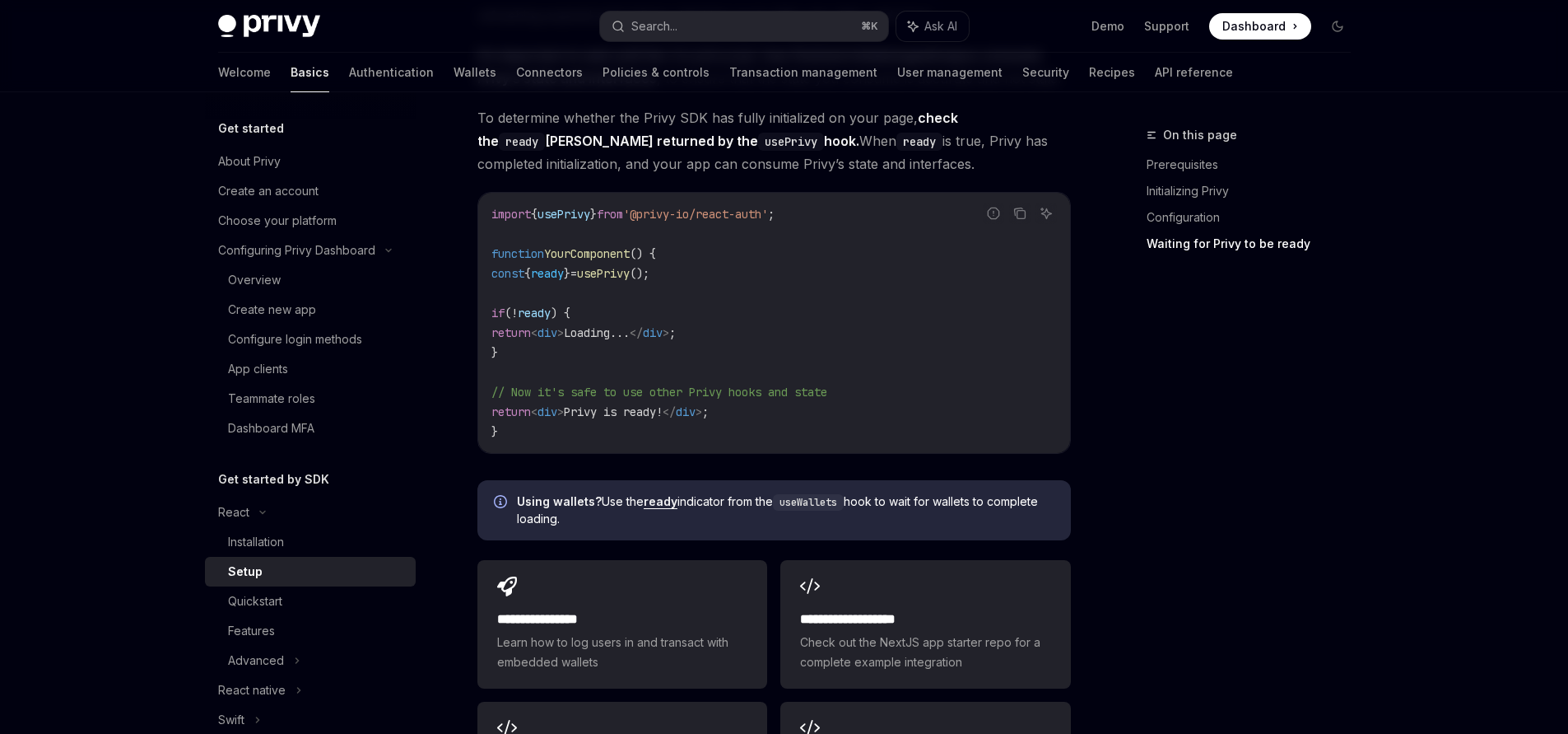
scroll to position [2093, 0]
